Goal: Navigation & Orientation: Find specific page/section

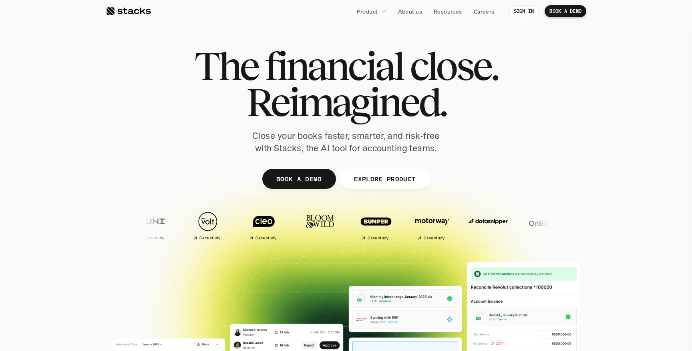
click at [148, 108] on div "The financial close. Reimagined. Close your books faster, smarter, and risk-fre…" at bounding box center [346, 101] width 449 height 107
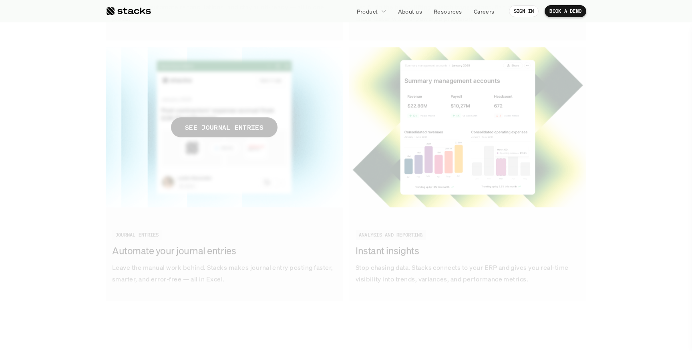
scroll to position [1205, 0]
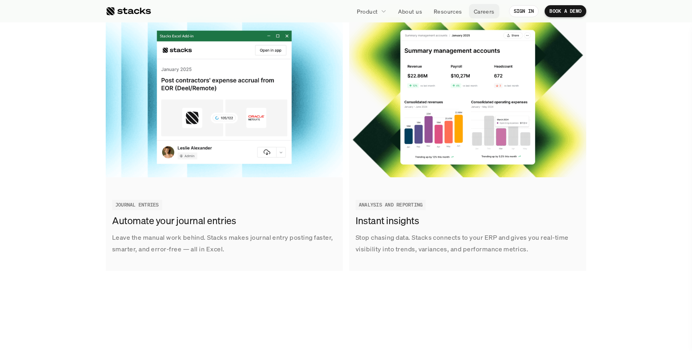
click at [481, 8] on p "Careers" at bounding box center [484, 11] width 21 height 8
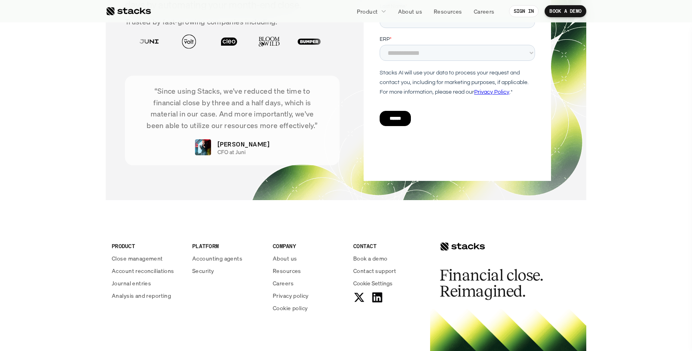
scroll to position [2889, 0]
